Goal: Task Accomplishment & Management: Manage account settings

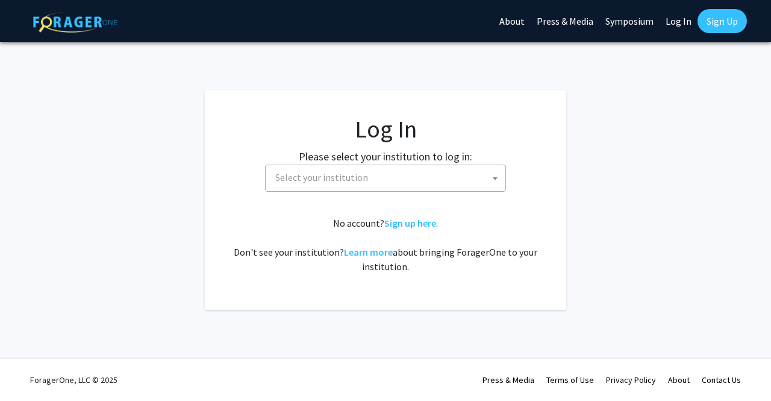
select select
click at [363, 181] on span "Select your institution" at bounding box center [321, 177] width 93 height 12
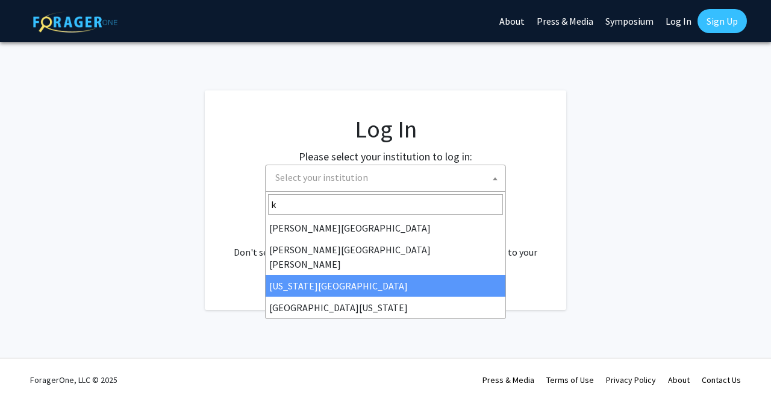
type input "ke"
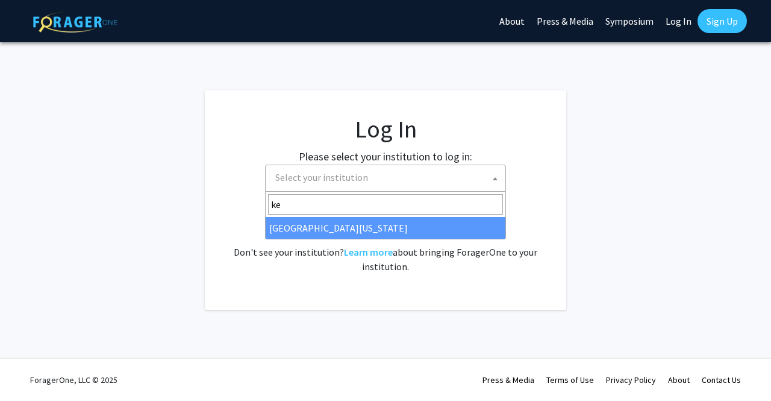
select select "13"
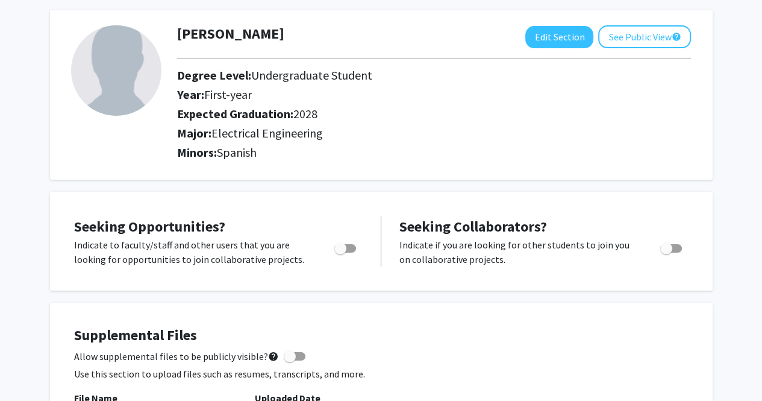
scroll to position [55, 0]
click at [575, 36] on button "Edit Section" at bounding box center [560, 36] width 68 height 22
select select "first-year"
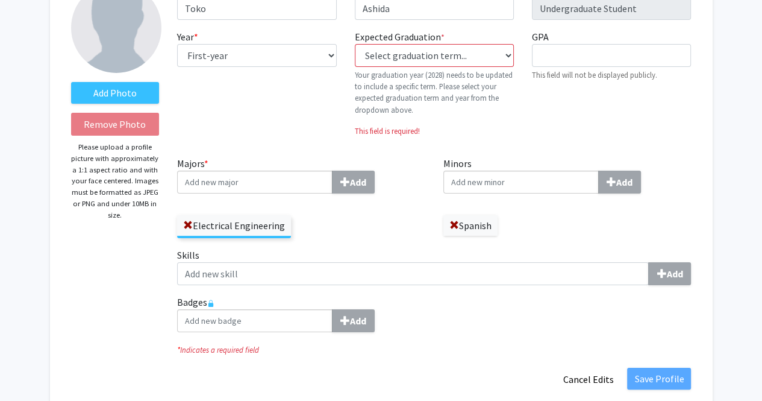
scroll to position [99, 0]
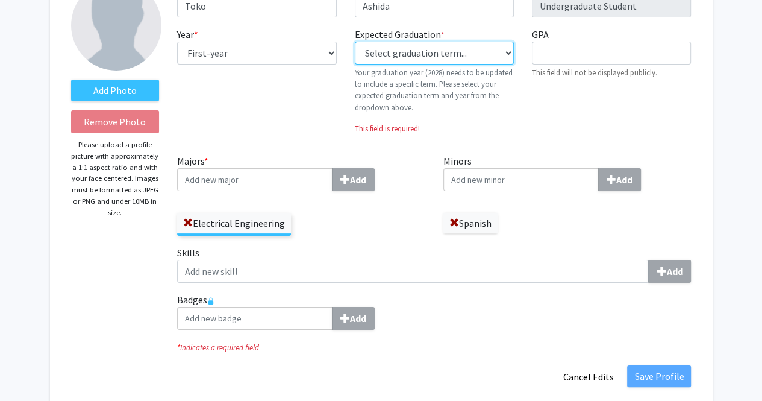
click at [465, 50] on select "Select graduation term... Previous: 2028 (Please select a specific term) Spring…" at bounding box center [434, 53] width 159 height 23
select select "42: spring_2028"
click at [355, 42] on select "Select graduation term... Previous: 2028 (Please select a specific term) Spring…" at bounding box center [434, 53] width 159 height 23
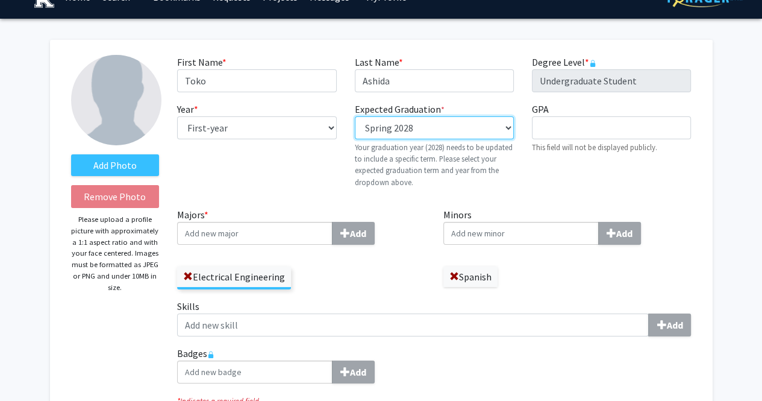
scroll to position [22, 0]
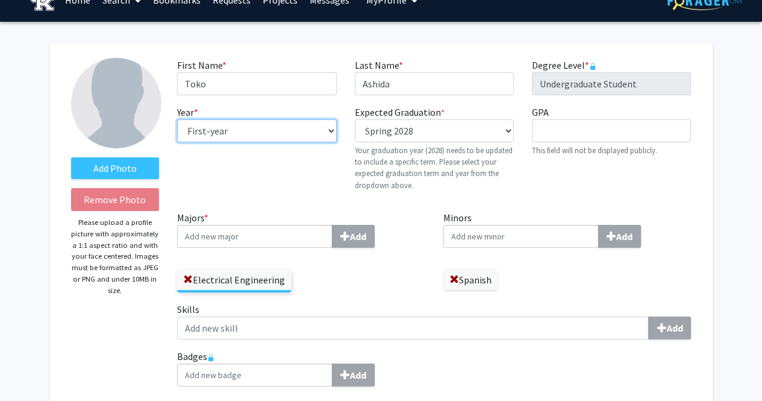
click at [268, 133] on select "--- First-year Sophomore Junior Senior Postbaccalaureate Certificate" at bounding box center [256, 130] width 159 height 23
select select "sophomore"
click at [177, 119] on select "--- First-year Sophomore Junior Senior Postbaccalaureate Certificate" at bounding box center [256, 130] width 159 height 23
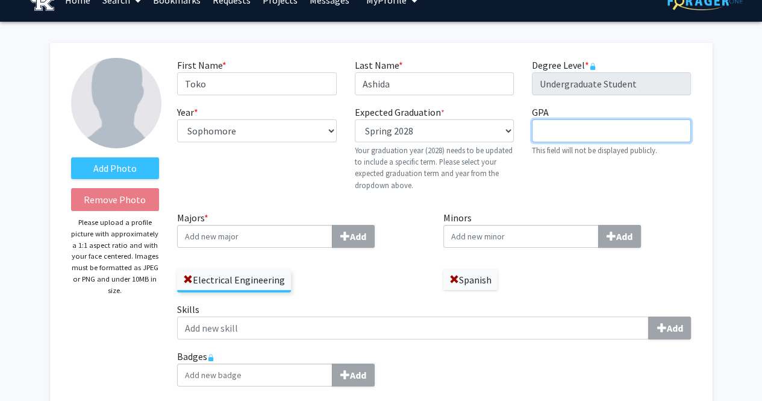
click at [551, 139] on input "GPA required" at bounding box center [611, 130] width 159 height 23
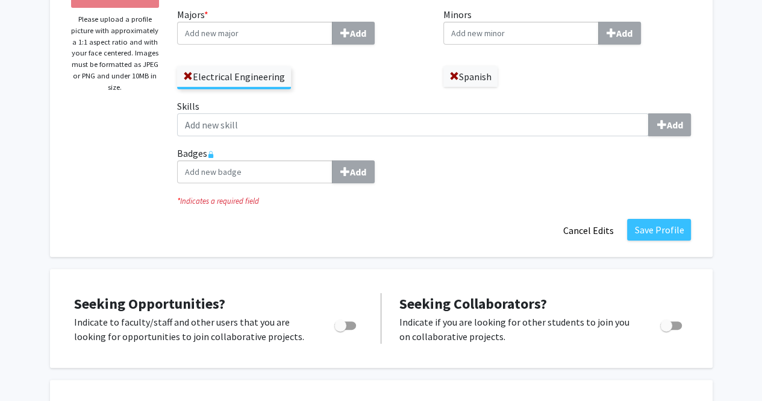
scroll to position [225, 0]
type input "4.0"
click at [491, 24] on input "Minors Add" at bounding box center [521, 32] width 155 height 23
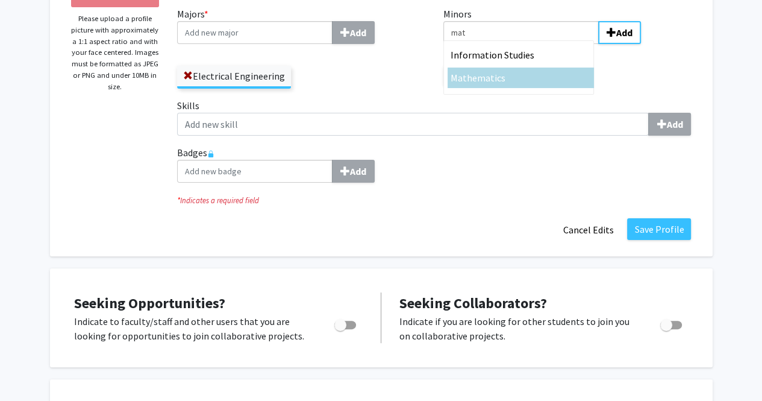
type input "mat"
click at [498, 83] on span "ics" at bounding box center [500, 78] width 11 height 12
click at [498, 44] on input "mat" at bounding box center [521, 32] width 155 height 23
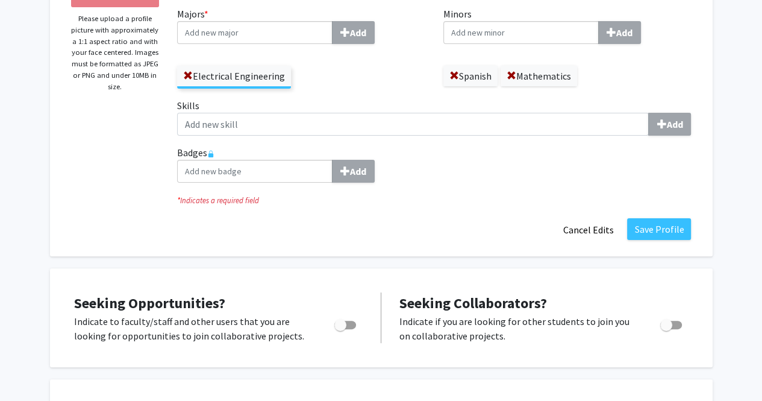
click at [476, 190] on div "Badges Add" at bounding box center [434, 168] width 532 height 47
click at [644, 228] on button "Save Profile" at bounding box center [659, 229] width 64 height 22
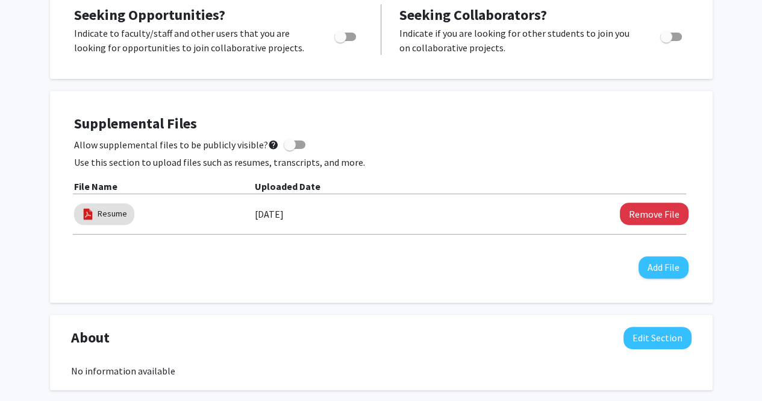
scroll to position [284, 0]
